Goal: Transaction & Acquisition: Purchase product/service

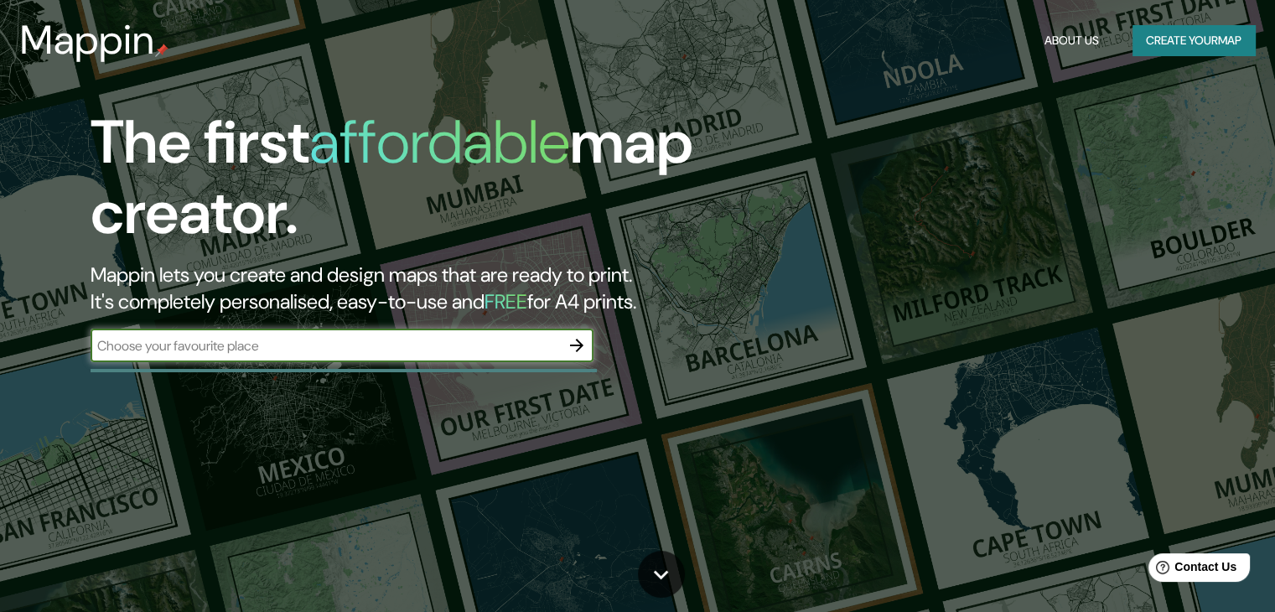
click at [334, 350] on input "text" at bounding box center [325, 345] width 469 height 19
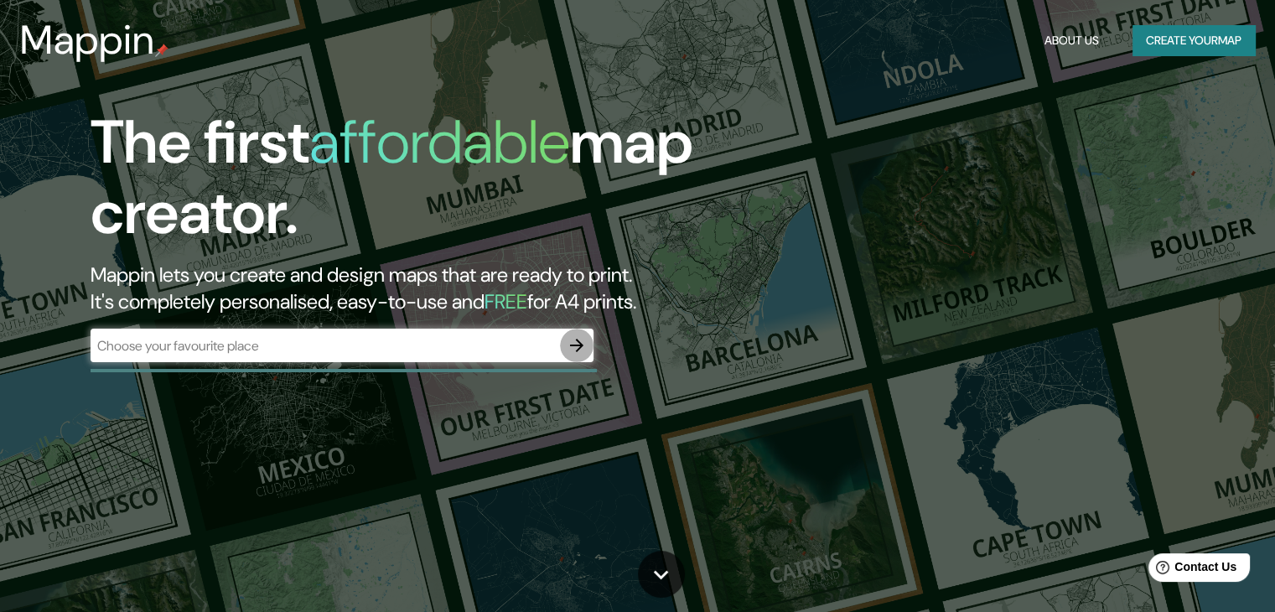
click at [576, 350] on icon "button" at bounding box center [577, 345] width 20 height 20
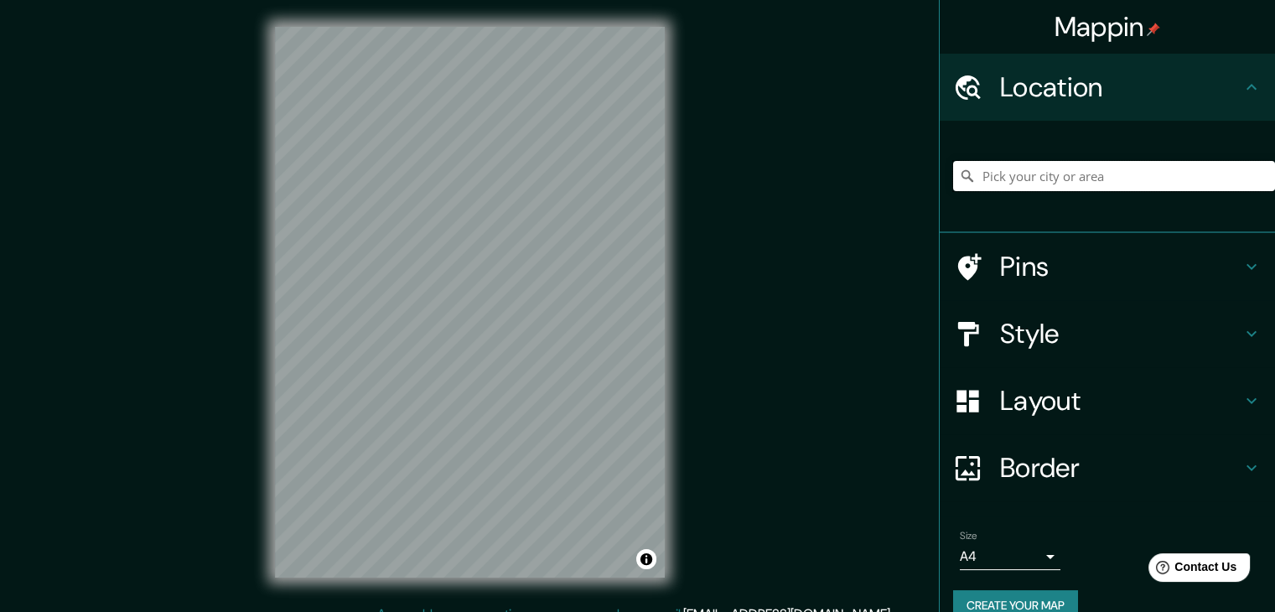
click at [1008, 175] on input "Pick your city or area" at bounding box center [1114, 176] width 322 height 30
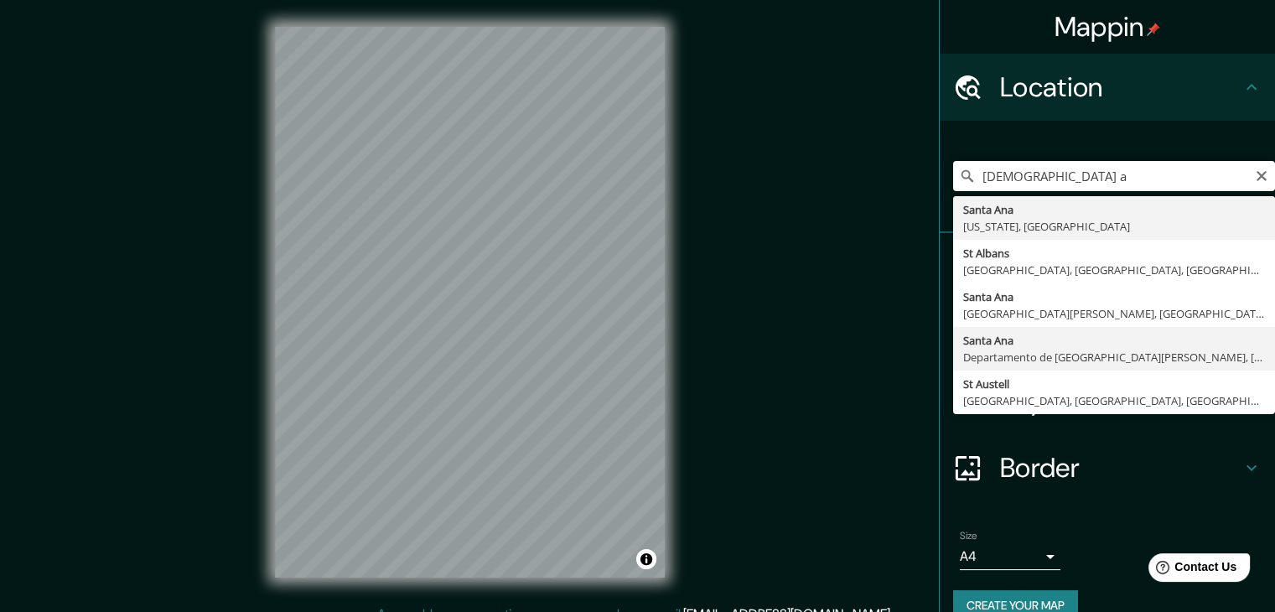
type input "[GEOGRAPHIC_DATA][PERSON_NAME], [GEOGRAPHIC_DATA][PERSON_NAME], [GEOGRAPHIC_DAT…"
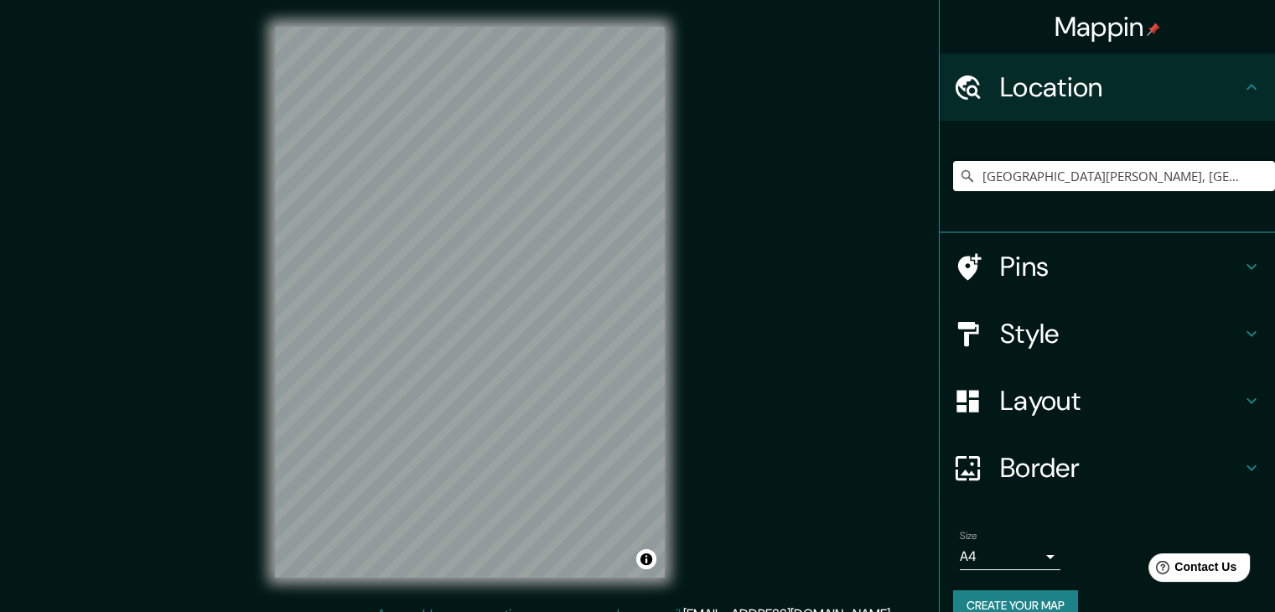
click at [1019, 333] on h4 "Style" at bounding box center [1120, 334] width 241 height 34
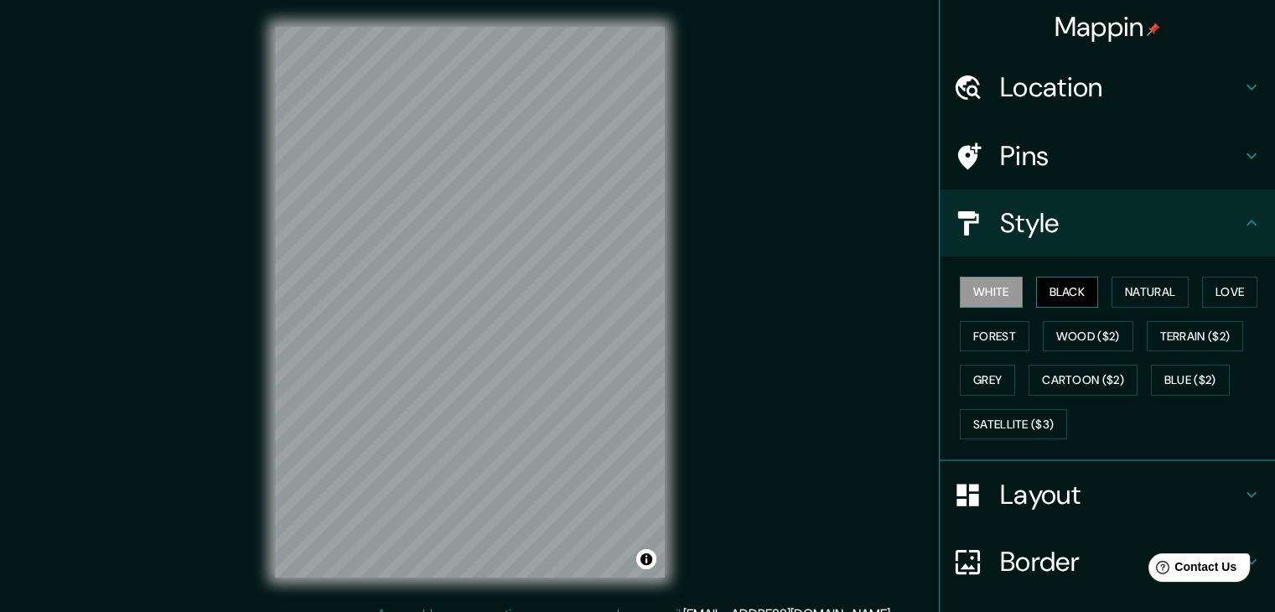
click at [1059, 282] on button "Black" at bounding box center [1067, 292] width 63 height 31
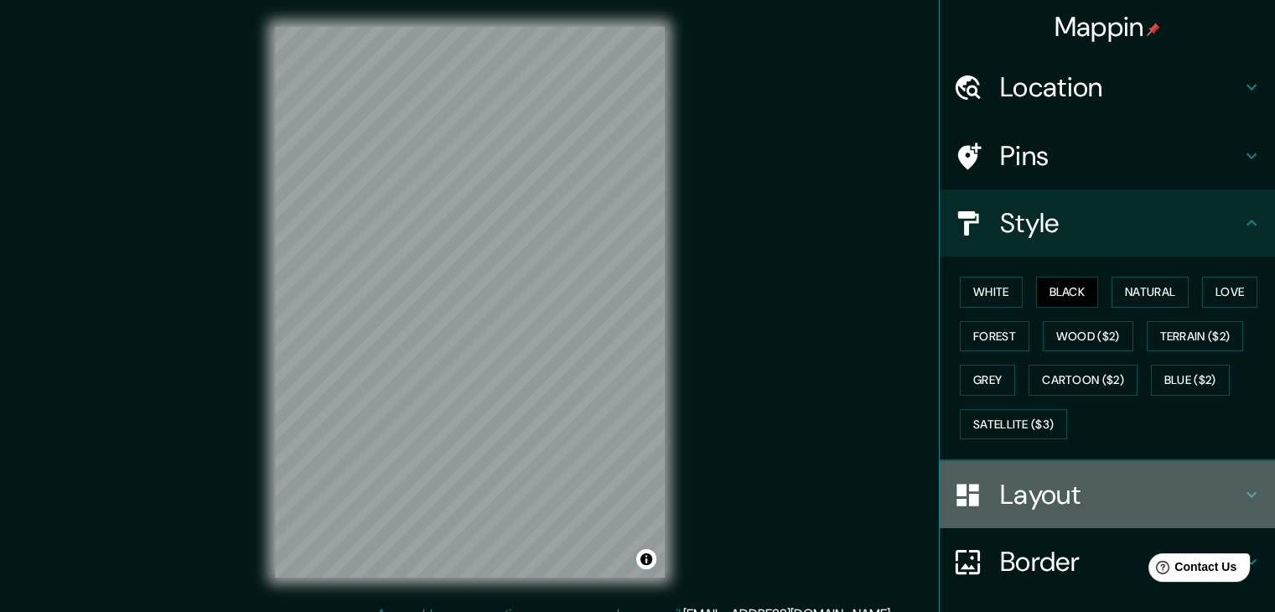
click at [984, 474] on div "Layout" at bounding box center [1107, 494] width 335 height 67
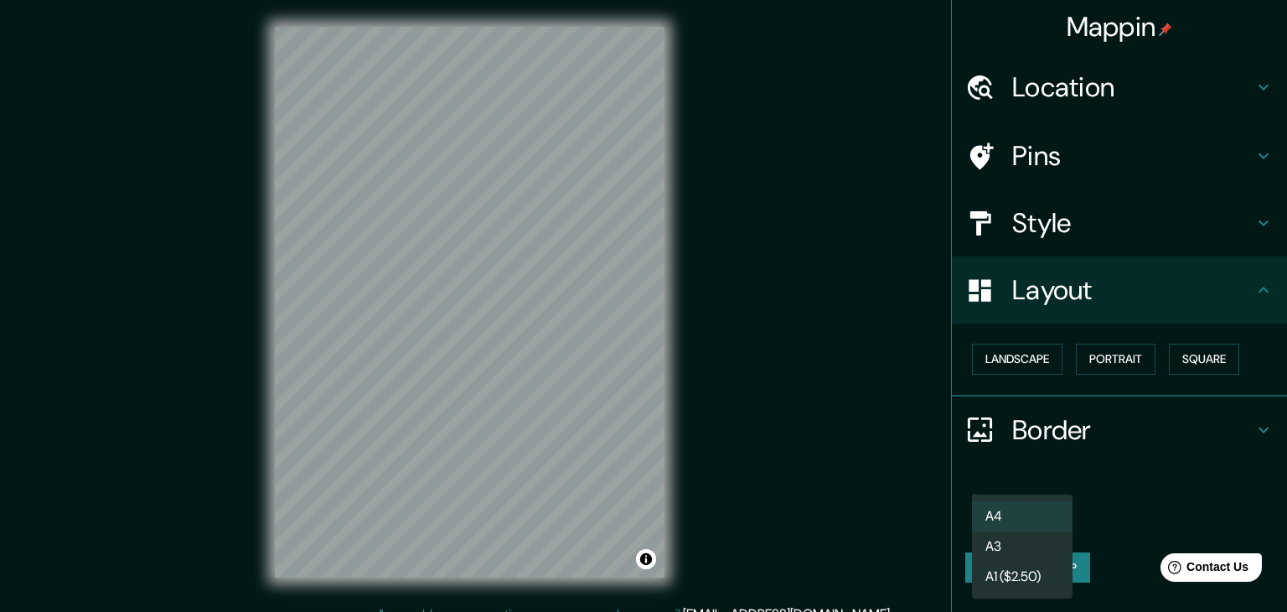
click at [996, 514] on body "Mappin Location Santa Ana, Departamento de Santa Ana, El Salvador Pins Style La…" at bounding box center [643, 306] width 1287 height 612
click at [1012, 550] on li "A3" at bounding box center [1022, 546] width 101 height 30
type input "a4"
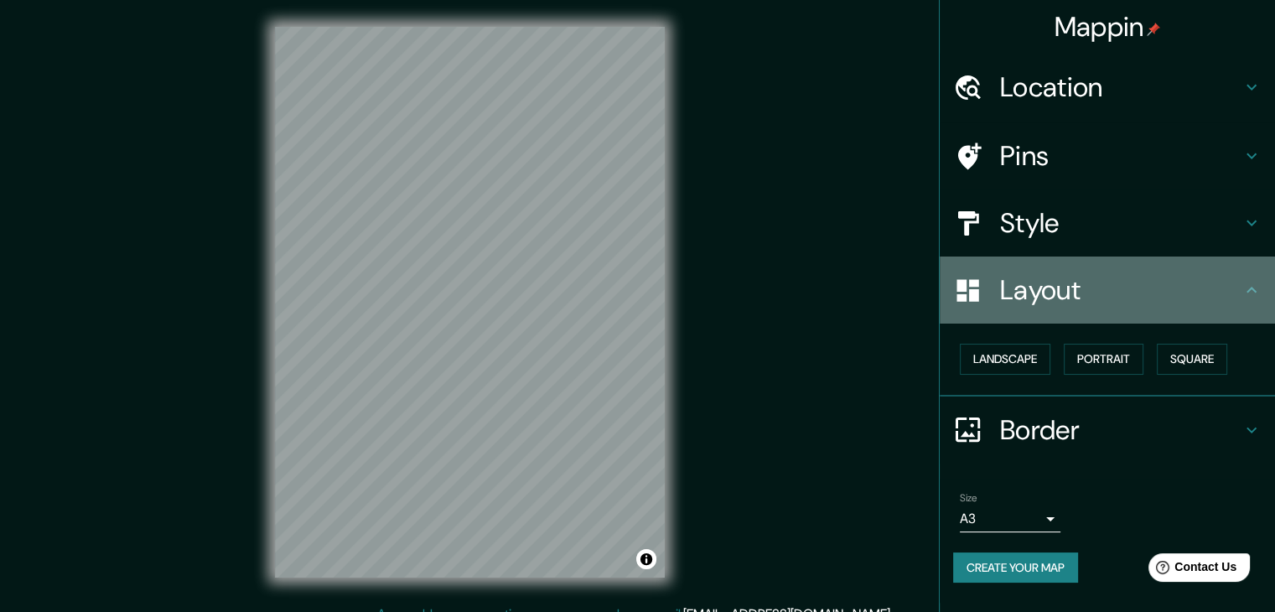
click at [1055, 276] on h4 "Layout" at bounding box center [1120, 290] width 241 height 34
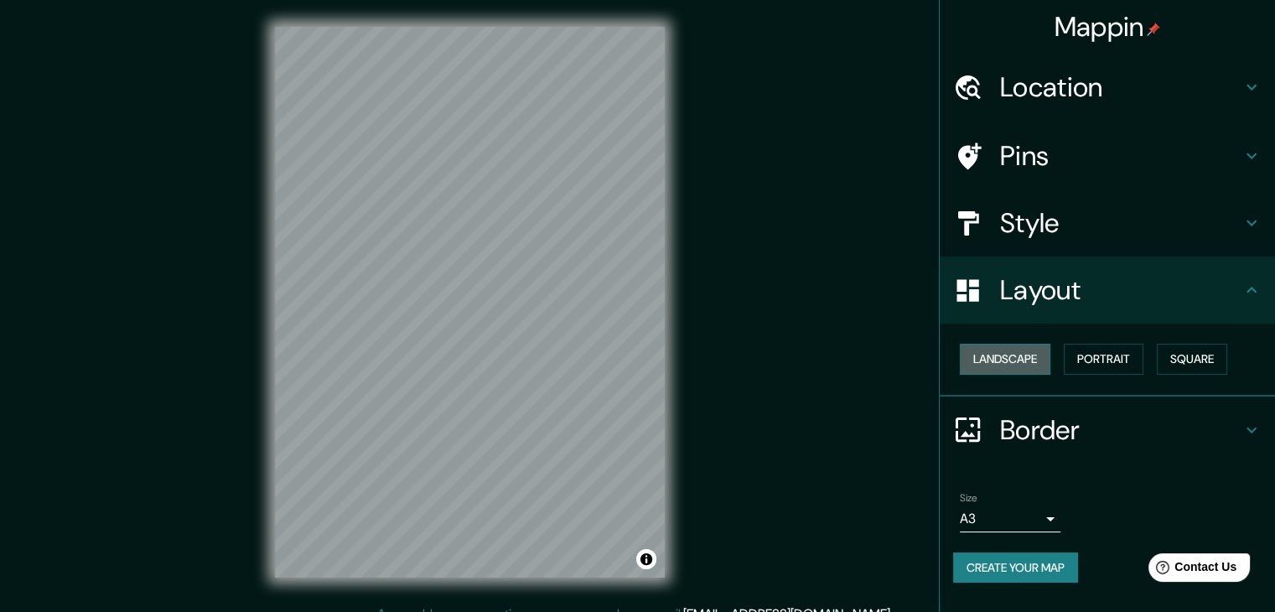
click at [1002, 349] on button "Landscape" at bounding box center [1005, 359] width 91 height 31
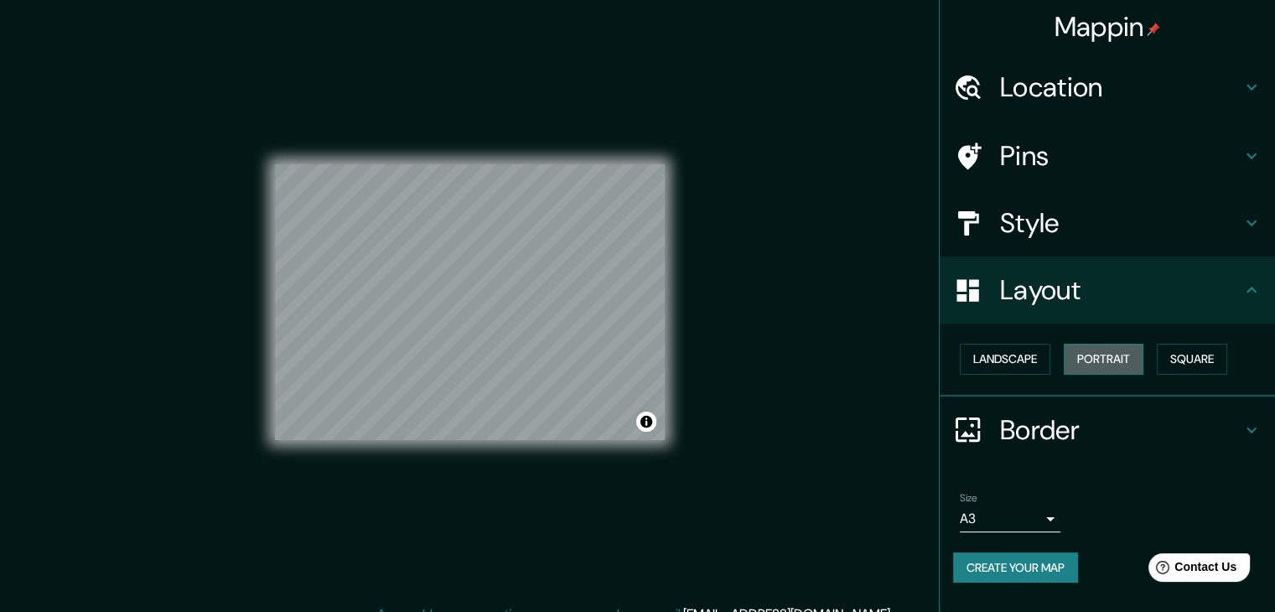
click at [1093, 358] on button "Portrait" at bounding box center [1104, 359] width 80 height 31
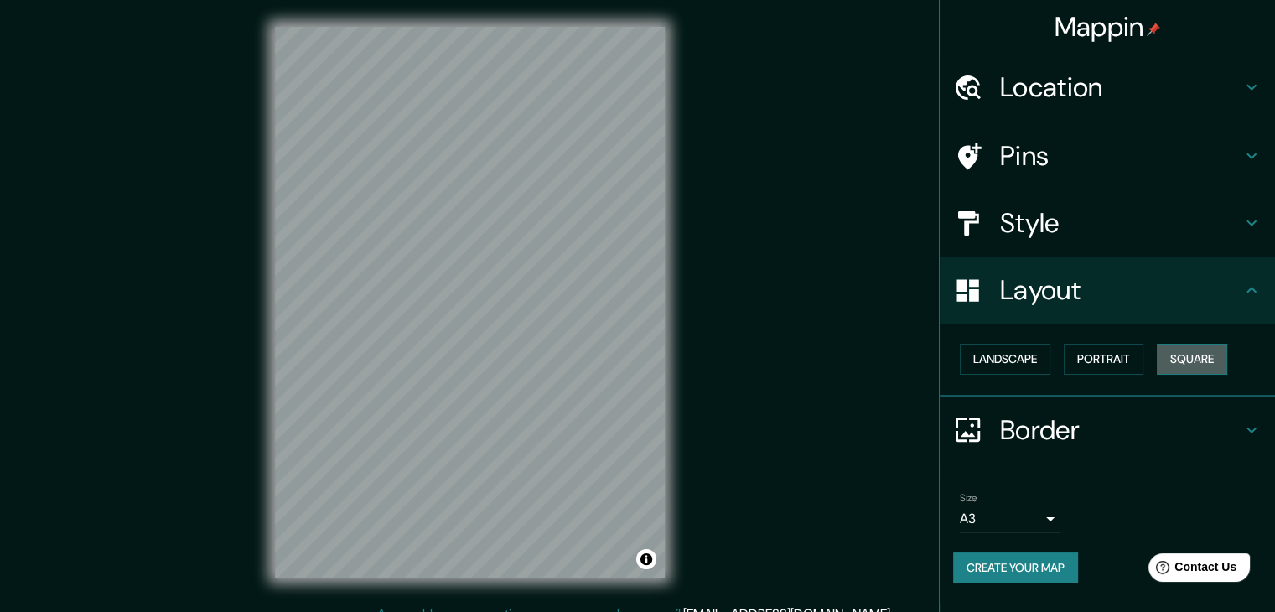
click at [1194, 357] on button "Square" at bounding box center [1192, 359] width 70 height 31
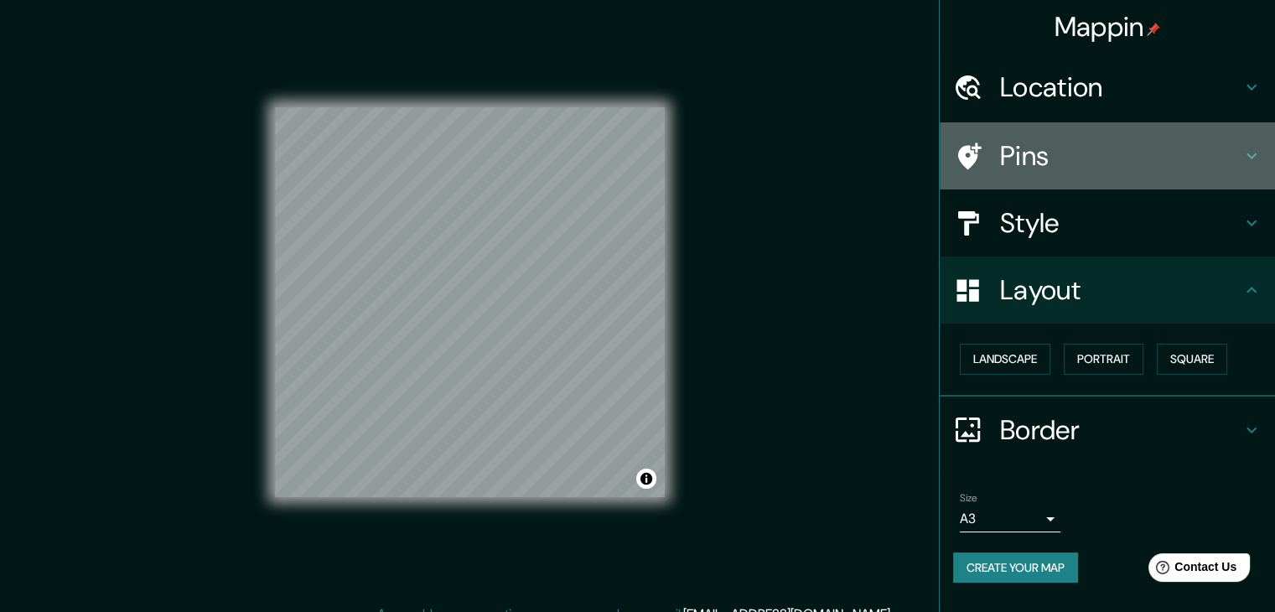
click at [1028, 166] on h4 "Pins" at bounding box center [1120, 156] width 241 height 34
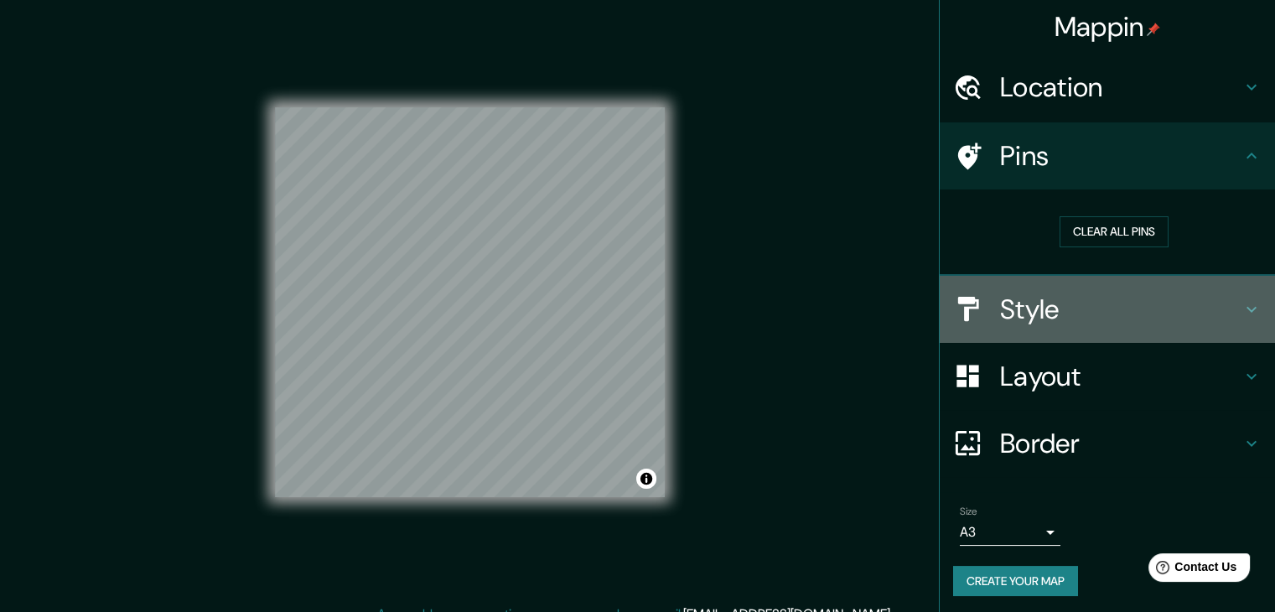
click at [1001, 293] on h4 "Style" at bounding box center [1120, 310] width 241 height 34
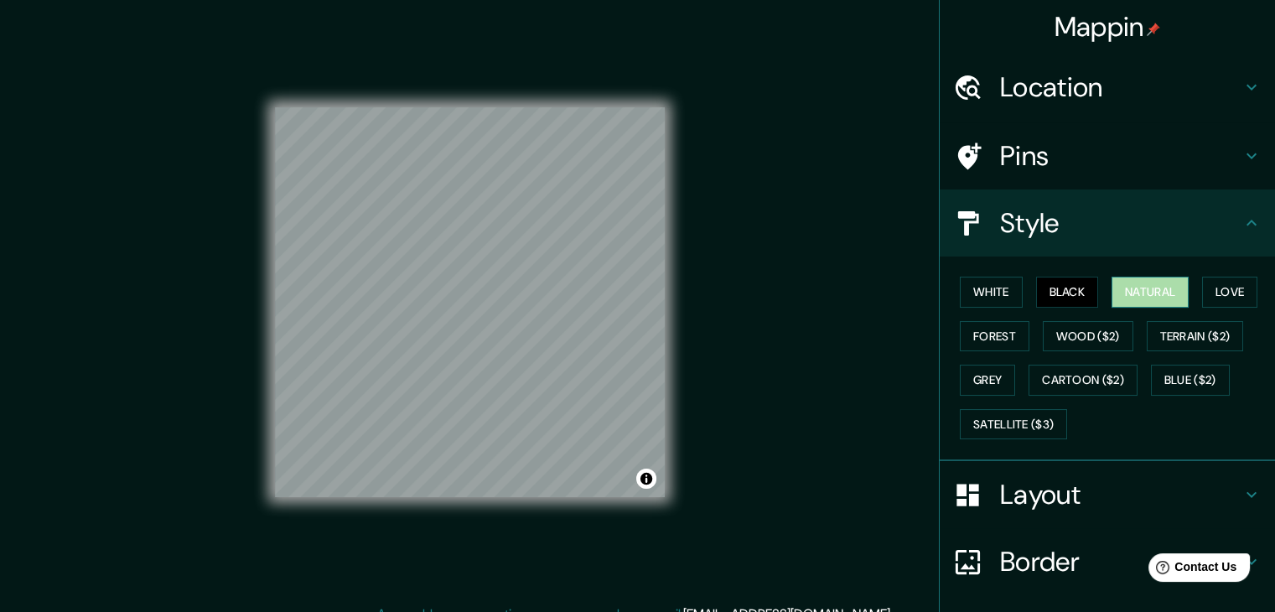
click at [1150, 294] on button "Natural" at bounding box center [1149, 292] width 77 height 31
click at [1212, 298] on button "Love" at bounding box center [1229, 292] width 55 height 31
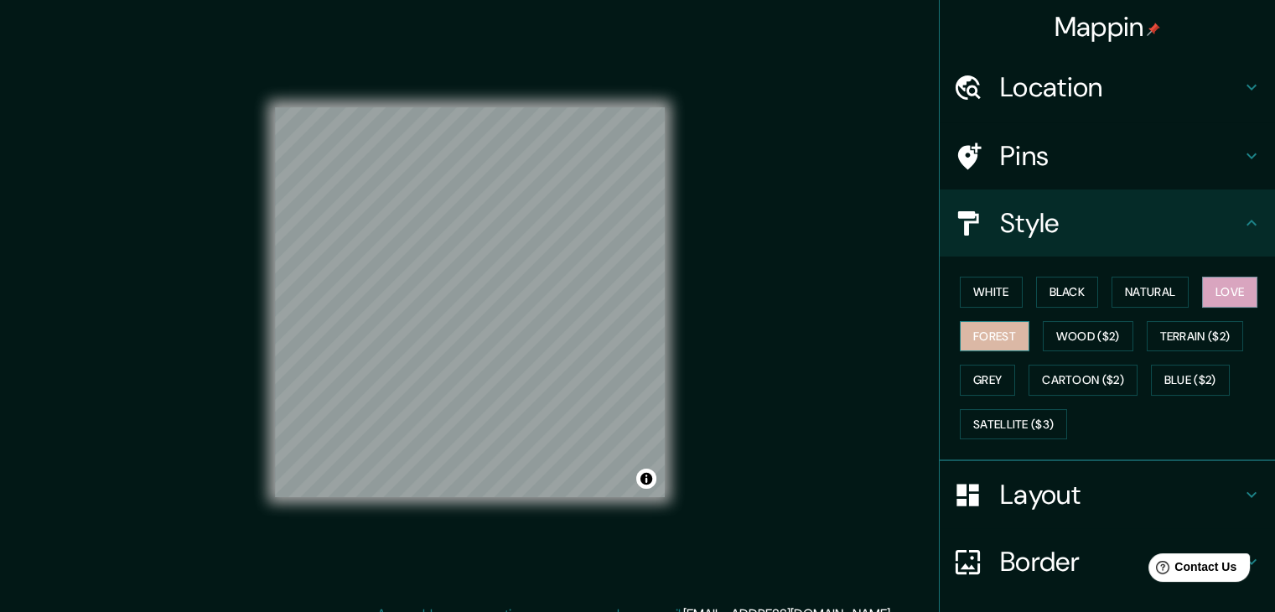
click at [961, 329] on button "Forest" at bounding box center [995, 336] width 70 height 31
click at [962, 377] on button "Grey" at bounding box center [987, 380] width 55 height 31
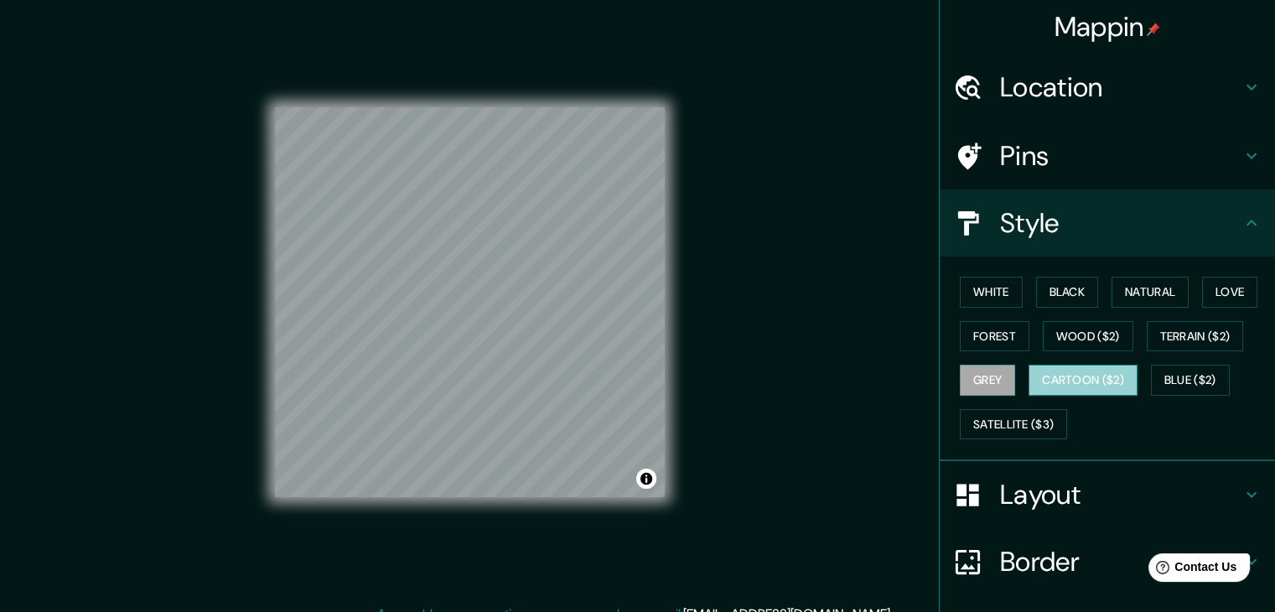
click at [1074, 370] on button "Cartoon ($2)" at bounding box center [1082, 380] width 109 height 31
click at [1183, 376] on button "Blue ($2)" at bounding box center [1190, 380] width 79 height 31
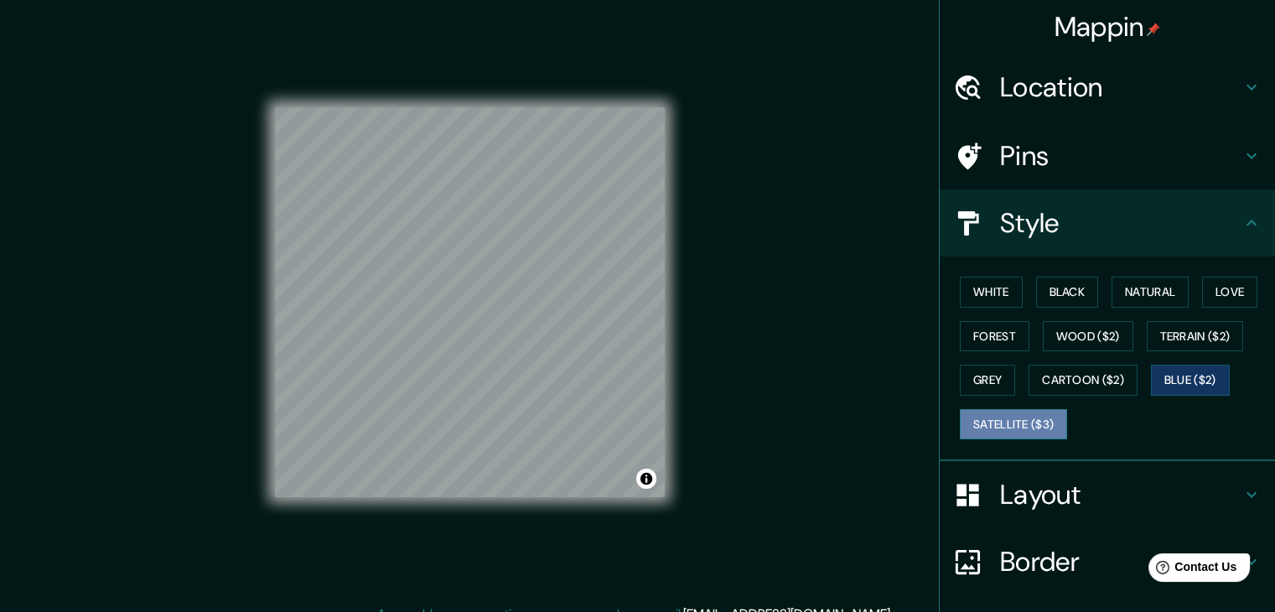
click at [972, 418] on button "Satellite ($3)" at bounding box center [1013, 424] width 107 height 31
click at [960, 382] on button "Grey" at bounding box center [987, 380] width 55 height 31
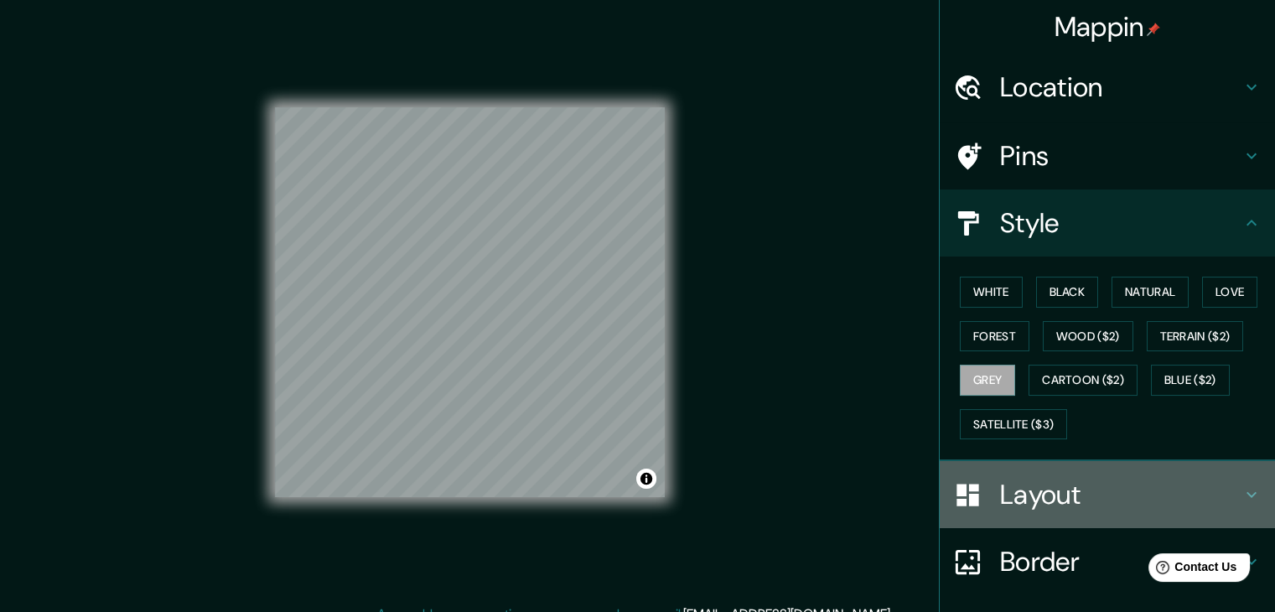
click at [1026, 489] on h4 "Layout" at bounding box center [1120, 495] width 241 height 34
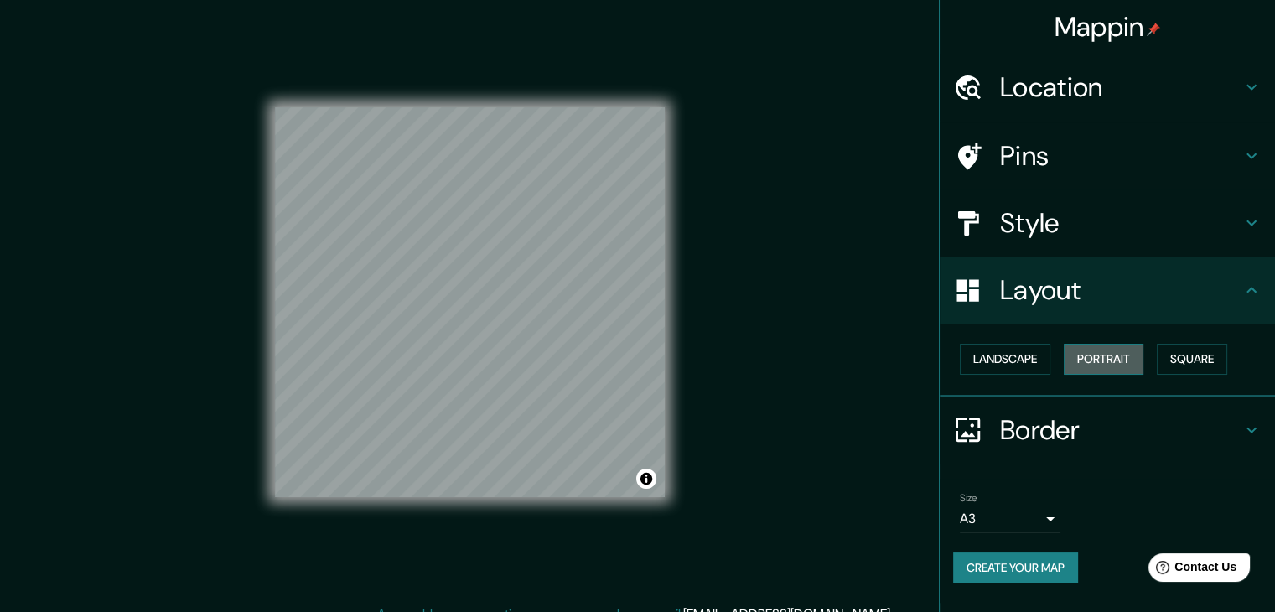
click at [1126, 356] on button "Portrait" at bounding box center [1104, 359] width 80 height 31
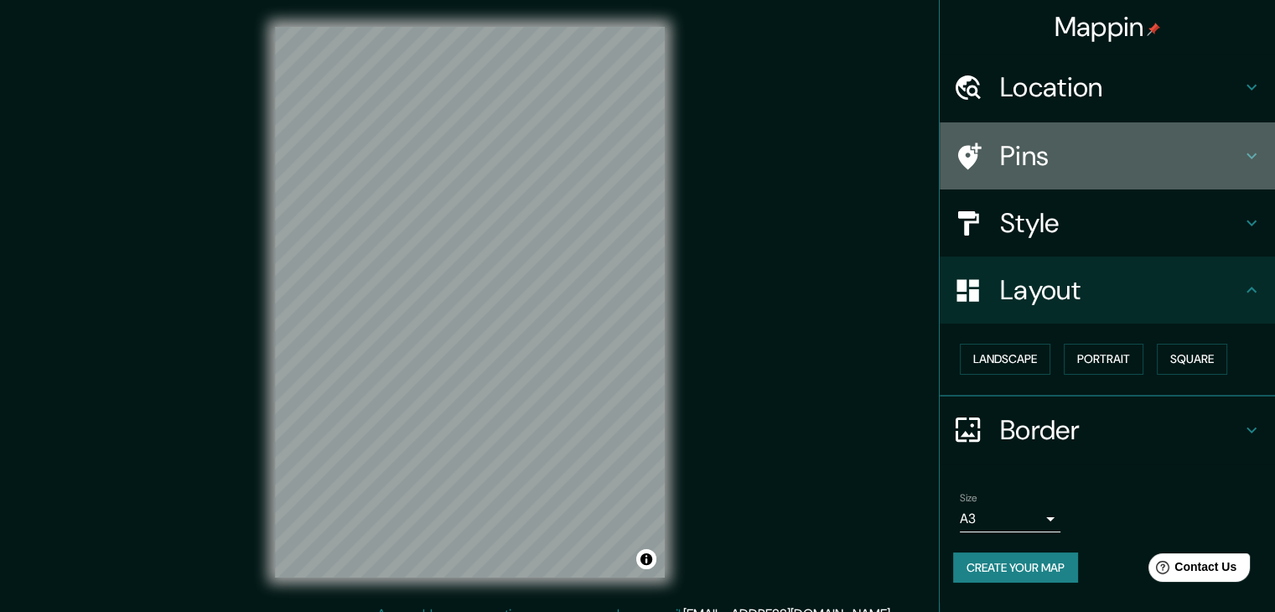
click at [1039, 147] on h4 "Pins" at bounding box center [1120, 156] width 241 height 34
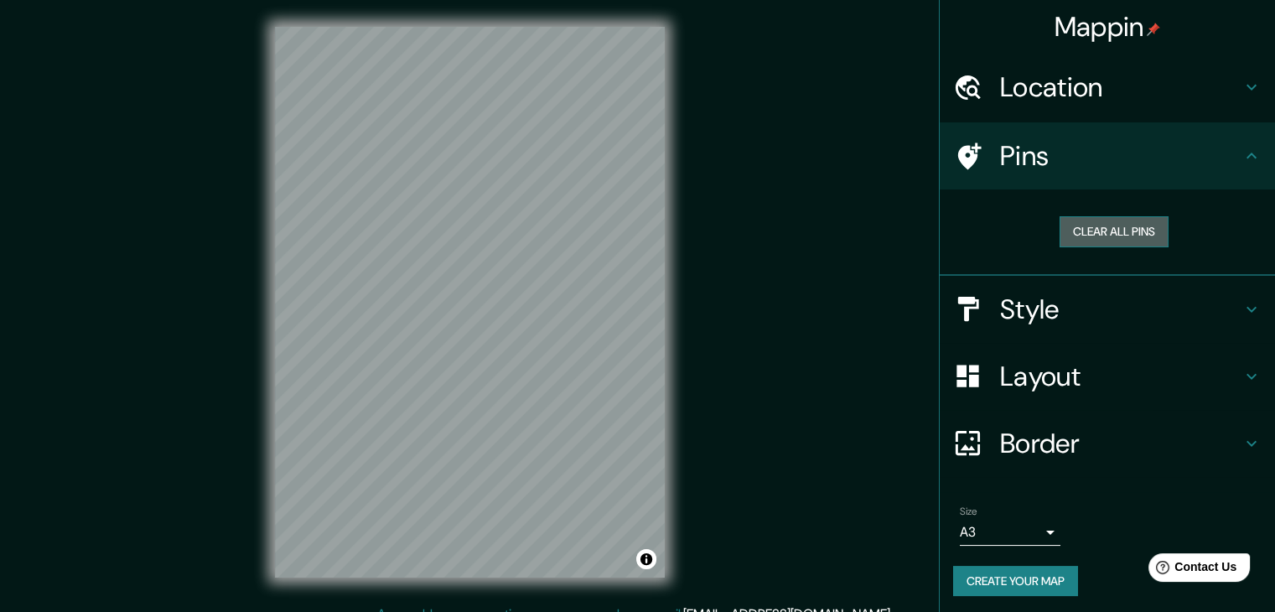
click at [1097, 230] on button "Clear all pins" at bounding box center [1113, 231] width 109 height 31
click at [1007, 579] on button "Create your map" at bounding box center [1015, 581] width 125 height 31
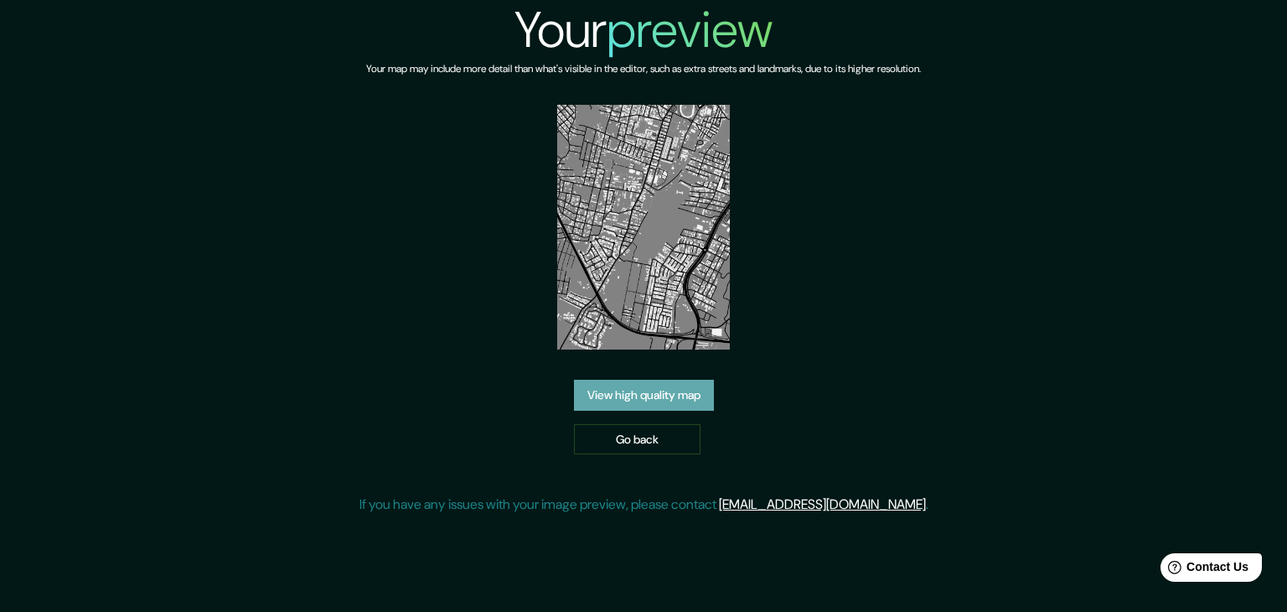
click at [611, 401] on link "View high quality map" at bounding box center [644, 395] width 140 height 31
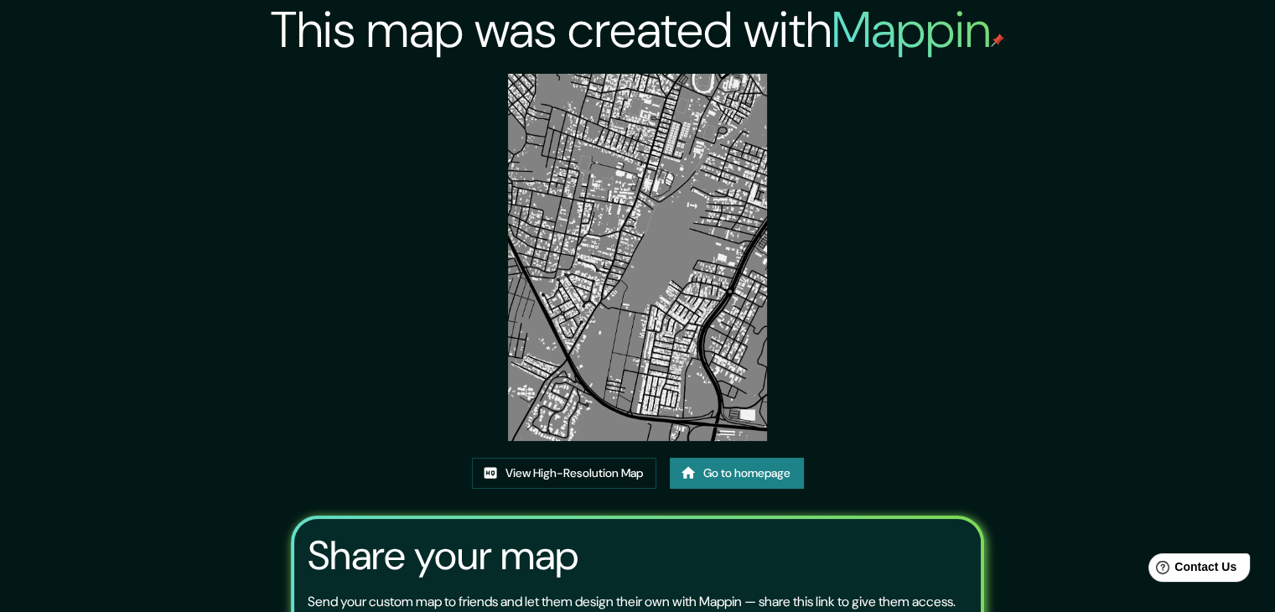
click at [1262, 582] on div at bounding box center [1262, 599] width 0 height 0
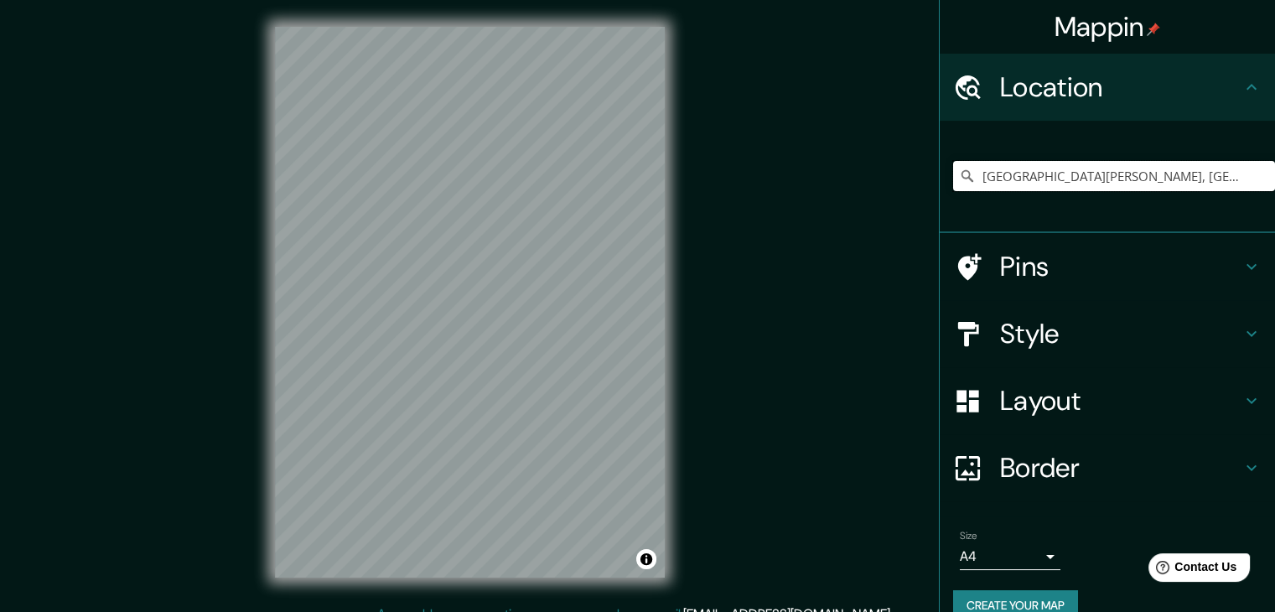
click at [1045, 179] on input "Santa Ana, Departamento de Santa Ana, El Salvador" at bounding box center [1114, 176] width 322 height 30
click at [1071, 175] on input "Santa Ana, Departamento de Santa Ana, El Salvador" at bounding box center [1114, 176] width 322 height 30
click at [1088, 178] on input "[GEOGRAPHIC_DATA][PERSON_NAME], [GEOGRAPHIC_DATA][PERSON_NAME], [GEOGRAPHIC_DAT…" at bounding box center [1114, 176] width 322 height 30
click at [1069, 182] on input "[GEOGRAPHIC_DATA][PERSON_NAME], [GEOGRAPHIC_DATA][PERSON_NAME], [GEOGRAPHIC_DAT…" at bounding box center [1114, 176] width 322 height 30
click at [1178, 173] on input "Santa Ana, Departamento de Santa Ana, El Salvador" at bounding box center [1114, 176] width 322 height 30
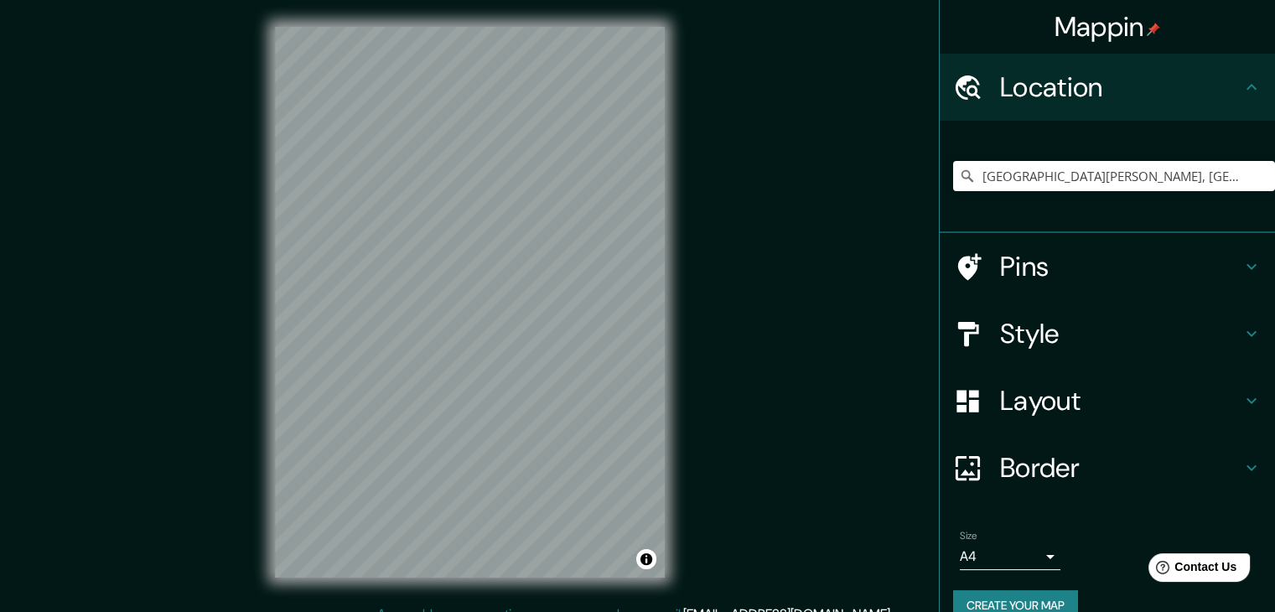
click at [967, 155] on div "[GEOGRAPHIC_DATA][PERSON_NAME], [GEOGRAPHIC_DATA][PERSON_NAME], [GEOGRAPHIC_DAT…" at bounding box center [1114, 176] width 322 height 84
click at [1139, 173] on input "[GEOGRAPHIC_DATA][PERSON_NAME], [GEOGRAPHIC_DATA][PERSON_NAME], [GEOGRAPHIC_DAT…" at bounding box center [1114, 176] width 322 height 30
click at [966, 144] on div "[GEOGRAPHIC_DATA][PERSON_NAME], [GEOGRAPHIC_DATA][PERSON_NAME], [GEOGRAPHIC_DAT…" at bounding box center [1114, 176] width 322 height 84
click at [959, 182] on icon at bounding box center [967, 176] width 17 height 17
drag, startPoint x: 1023, startPoint y: 189, endPoint x: 1002, endPoint y: 181, distance: 21.5
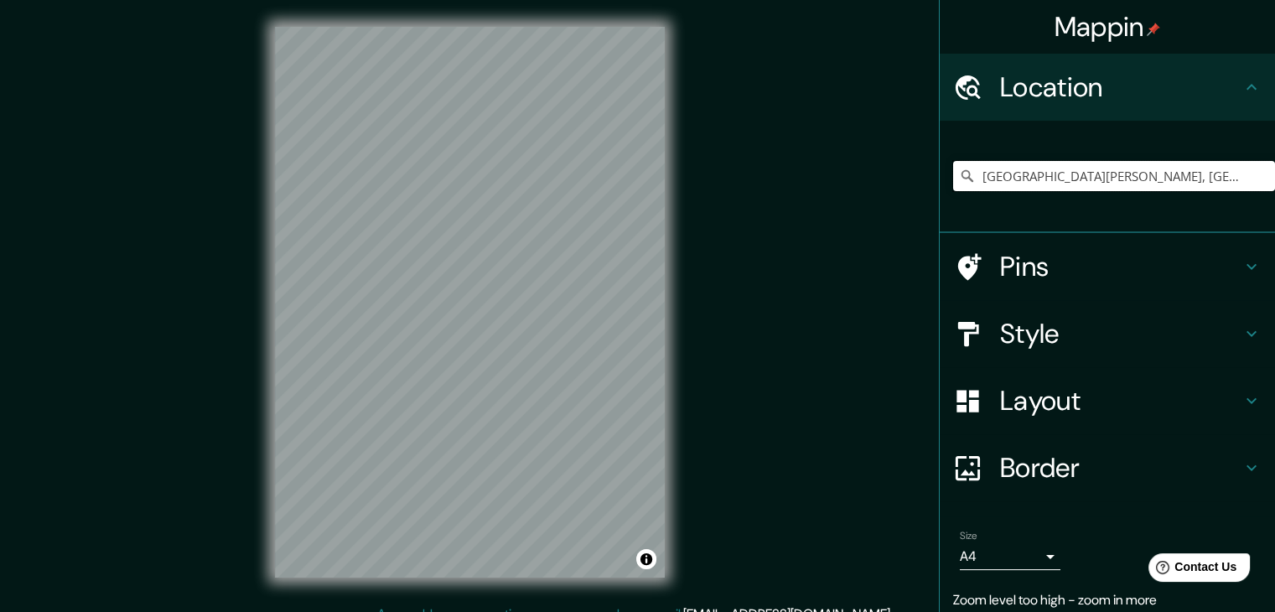
click at [1002, 181] on input "[GEOGRAPHIC_DATA][PERSON_NAME], [GEOGRAPHIC_DATA][PERSON_NAME], [GEOGRAPHIC_DAT…" at bounding box center [1114, 176] width 322 height 30
click at [955, 145] on div "[GEOGRAPHIC_DATA][PERSON_NAME], [GEOGRAPHIC_DATA][PERSON_NAME], [GEOGRAPHIC_DAT…" at bounding box center [1114, 176] width 322 height 84
click at [1029, 177] on input "[GEOGRAPHIC_DATA][PERSON_NAME], [GEOGRAPHIC_DATA][PERSON_NAME], [GEOGRAPHIC_DAT…" at bounding box center [1114, 176] width 322 height 30
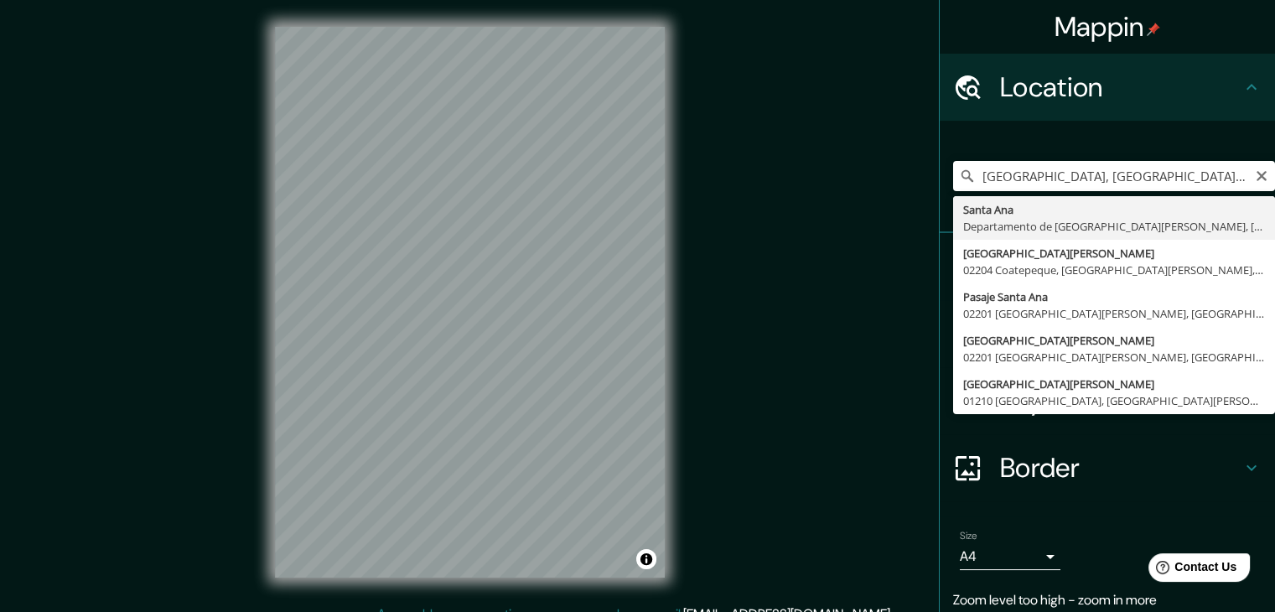
type input "[GEOGRAPHIC_DATA][PERSON_NAME], [GEOGRAPHIC_DATA][PERSON_NAME], [GEOGRAPHIC_DAT…"
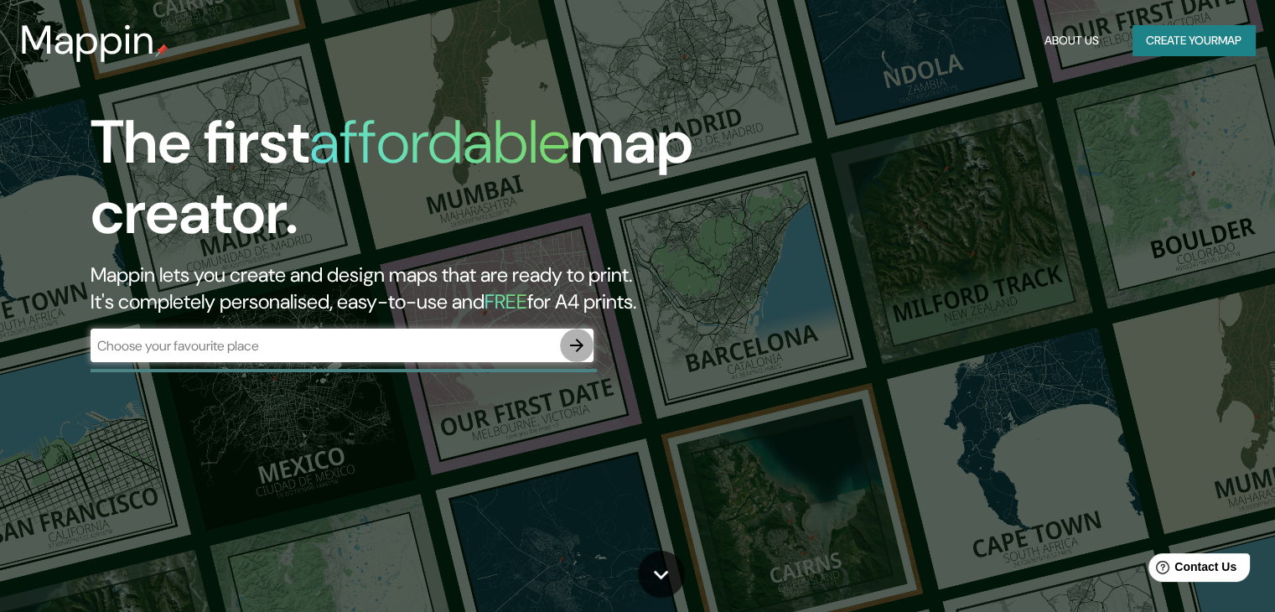
click at [579, 349] on icon "button" at bounding box center [576, 345] width 13 height 13
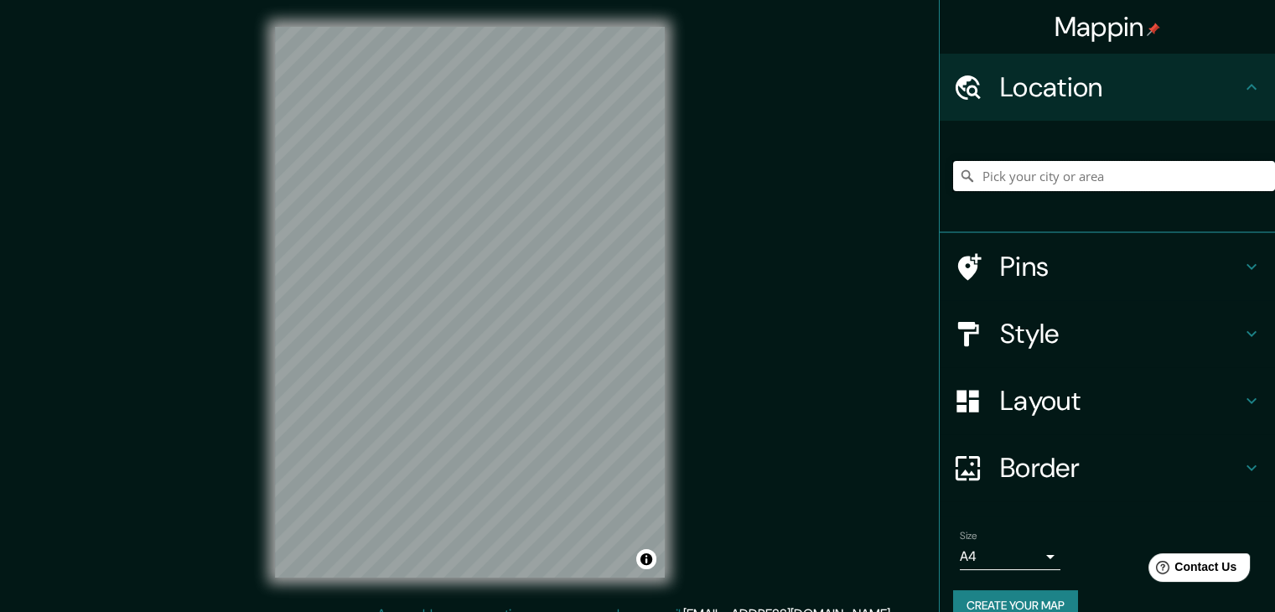
click at [1012, 177] on input "Pick your city or area" at bounding box center [1114, 176] width 322 height 30
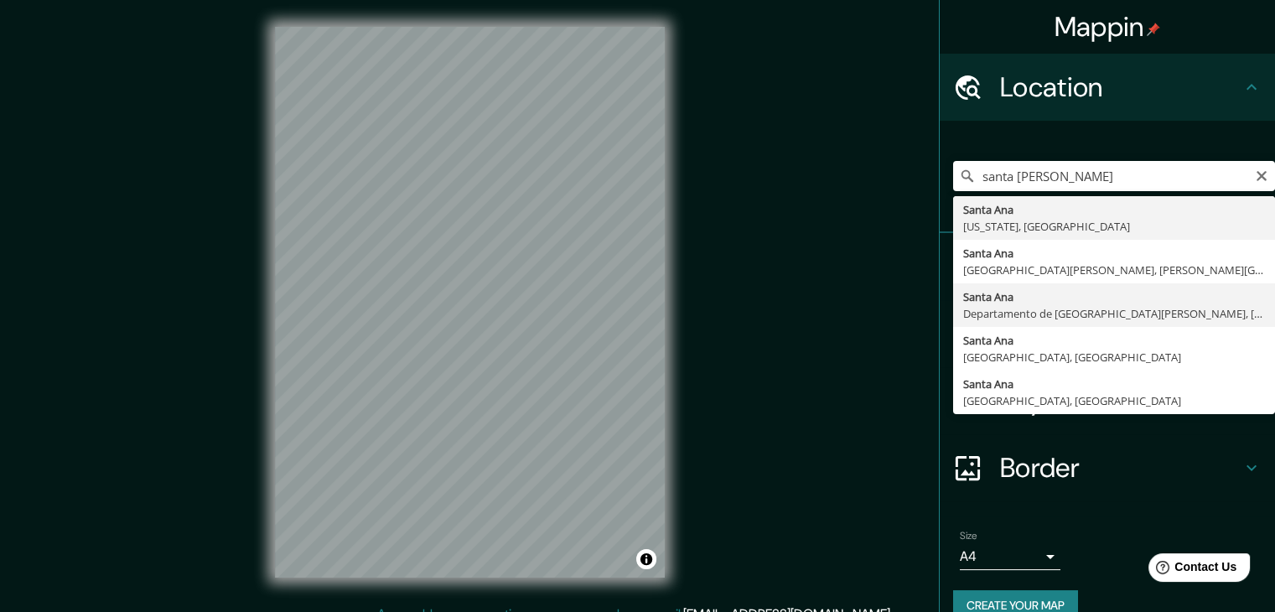
type input "[GEOGRAPHIC_DATA][PERSON_NAME], [GEOGRAPHIC_DATA][PERSON_NAME], [GEOGRAPHIC_DAT…"
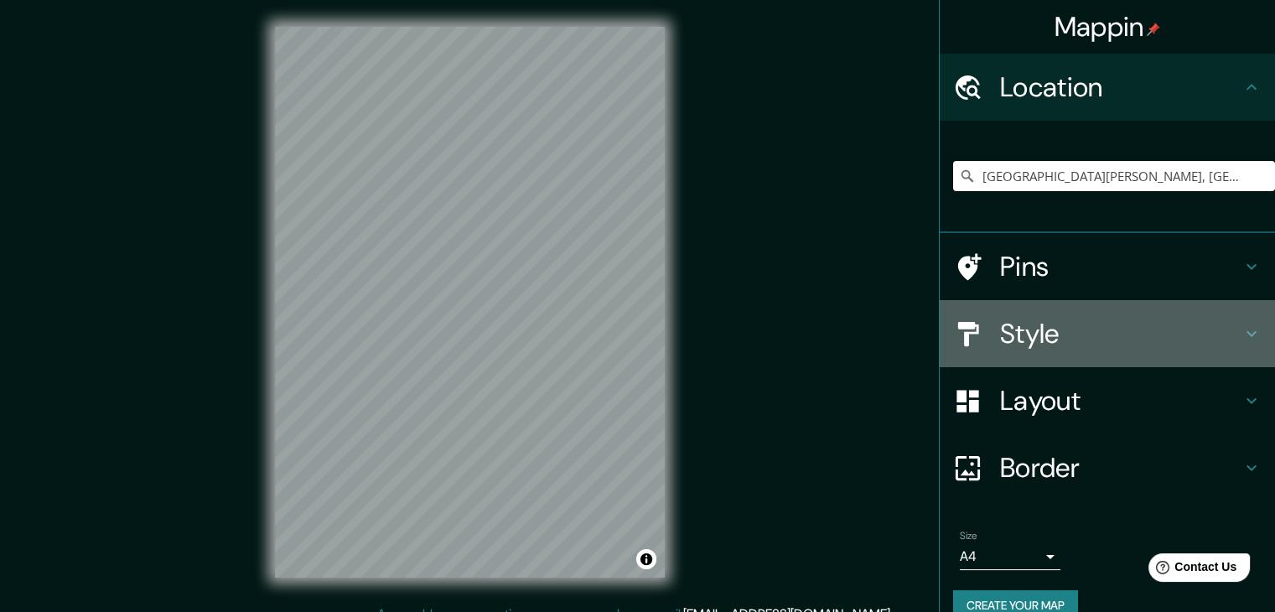
click at [982, 331] on div at bounding box center [976, 333] width 47 height 29
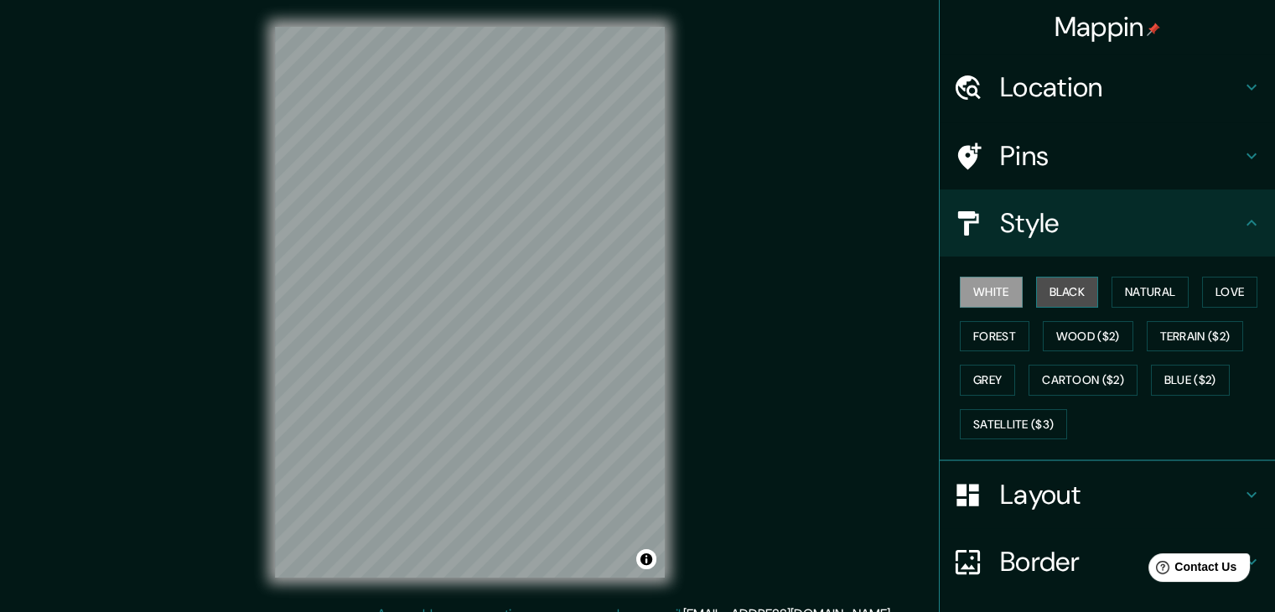
click at [1047, 295] on button "Black" at bounding box center [1067, 292] width 63 height 31
click at [981, 386] on button "Grey" at bounding box center [987, 380] width 55 height 31
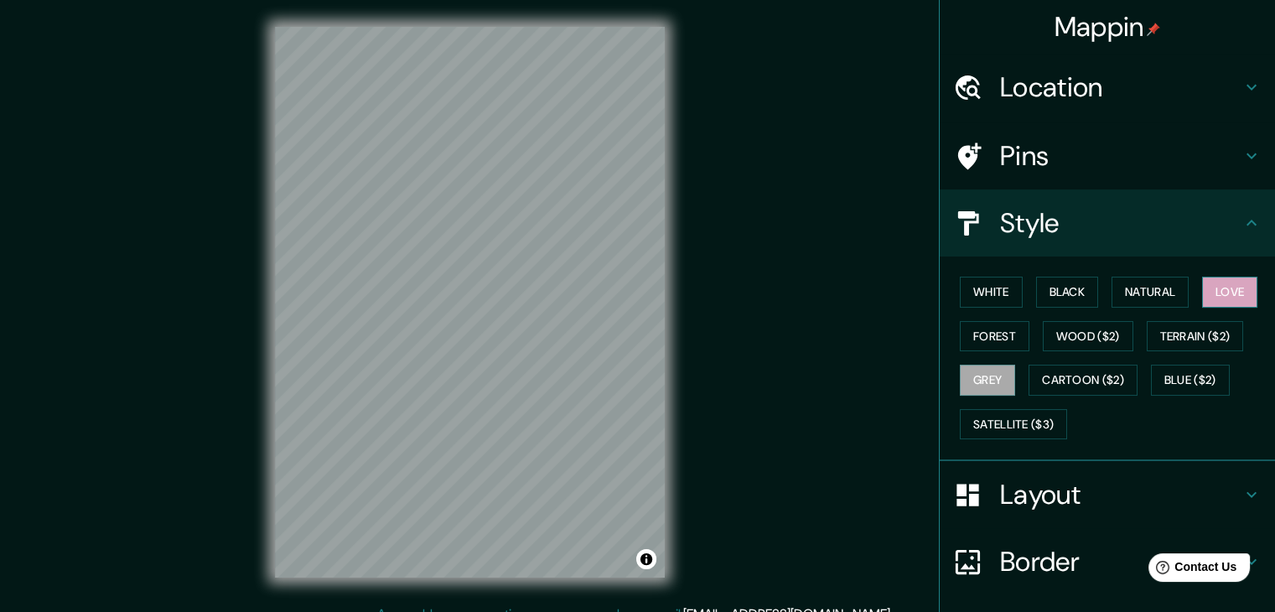
click at [1236, 278] on button "Love" at bounding box center [1229, 292] width 55 height 31
click at [975, 389] on button "Grey" at bounding box center [987, 380] width 55 height 31
click at [978, 335] on button "Forest" at bounding box center [995, 336] width 70 height 31
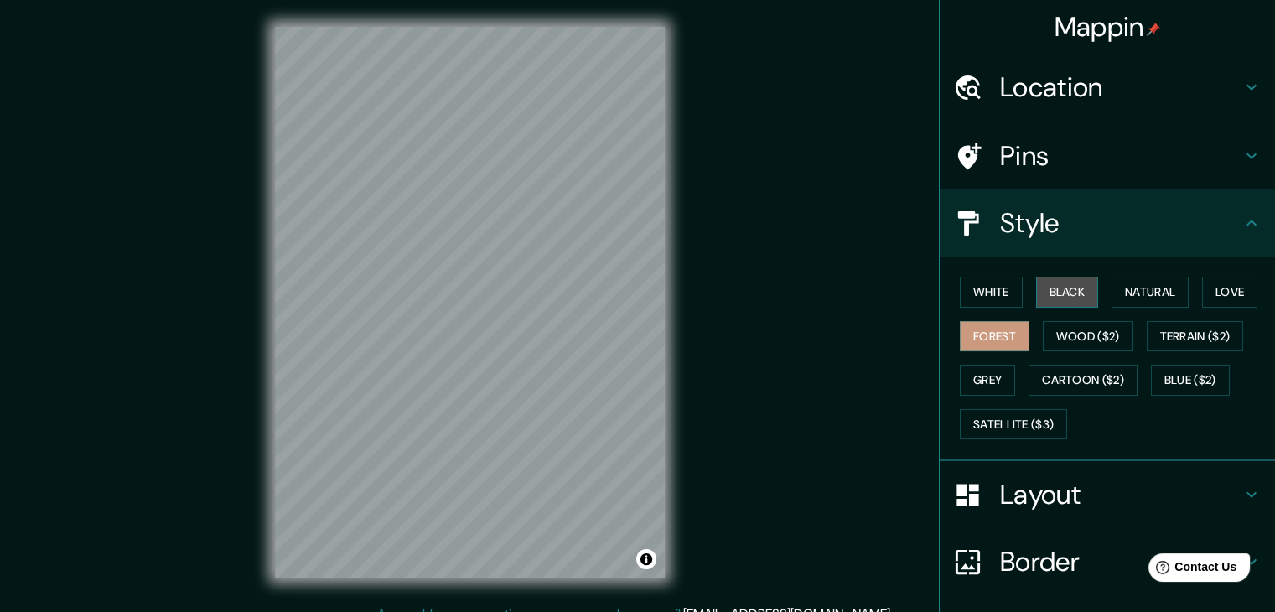
click at [1069, 293] on button "Black" at bounding box center [1067, 292] width 63 height 31
click at [964, 379] on button "Grey" at bounding box center [987, 380] width 55 height 31
